Goal: Navigation & Orientation: Find specific page/section

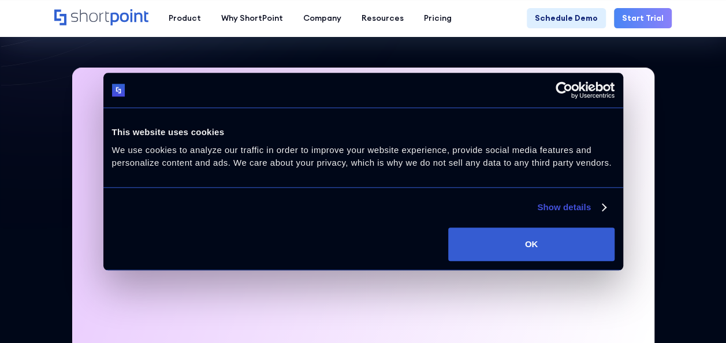
scroll to position [289, 0]
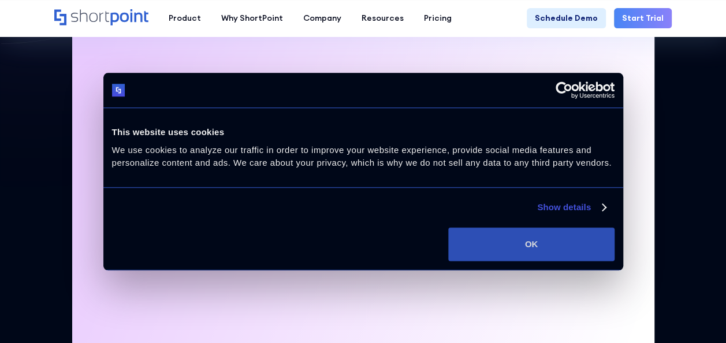
drag, startPoint x: 521, startPoint y: 255, endPoint x: 516, endPoint y: 249, distance: 7.3
click at [519, 252] on button "OK" at bounding box center [531, 243] width 166 height 33
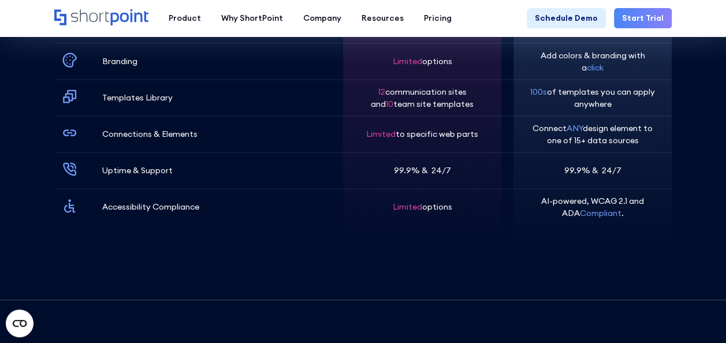
scroll to position [3233, 0]
click at [141, 92] on p "Templates Library" at bounding box center [137, 97] width 70 height 12
click at [68, 91] on icon at bounding box center [70, 96] width 32 height 32
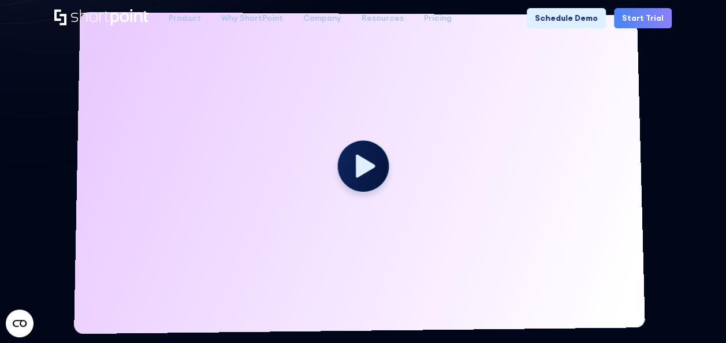
scroll to position [0, 0]
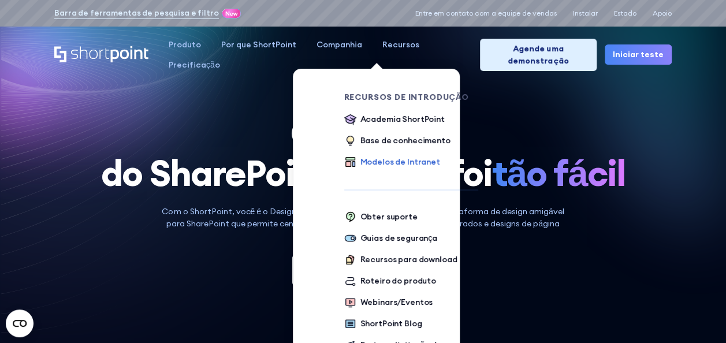
click at [417, 160] on div "Modelos de Intranet" at bounding box center [400, 162] width 80 height 12
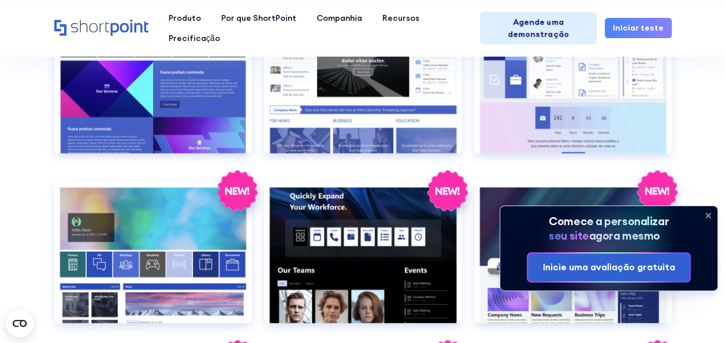
scroll to position [1501, 0]
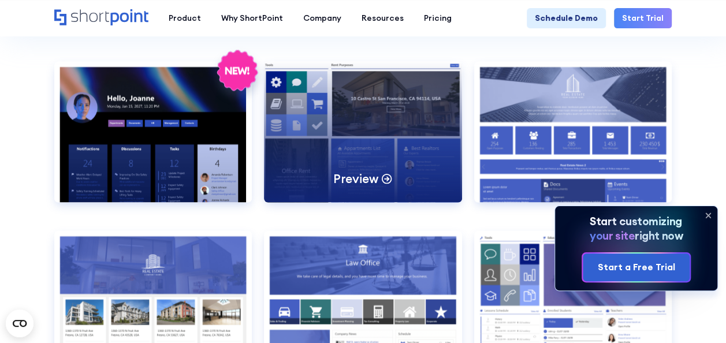
scroll to position [924, 0]
